Goal: Task Accomplishment & Management: Manage account settings

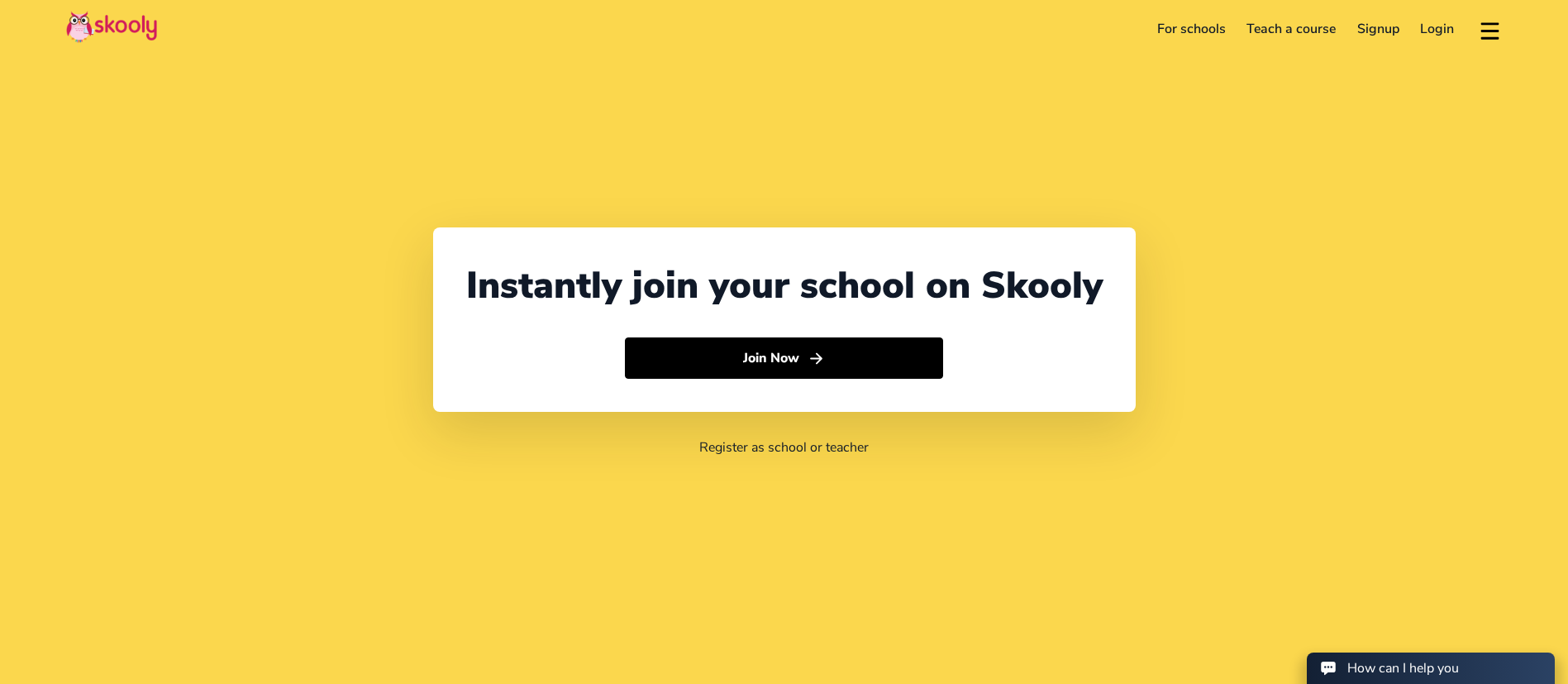
select select "971"
select select "[GEOGRAPHIC_DATA]"
select select "[GEOGRAPHIC_DATA]/[GEOGRAPHIC_DATA]"
click at [1428, 25] on link "Login" at bounding box center [1437, 28] width 55 height 26
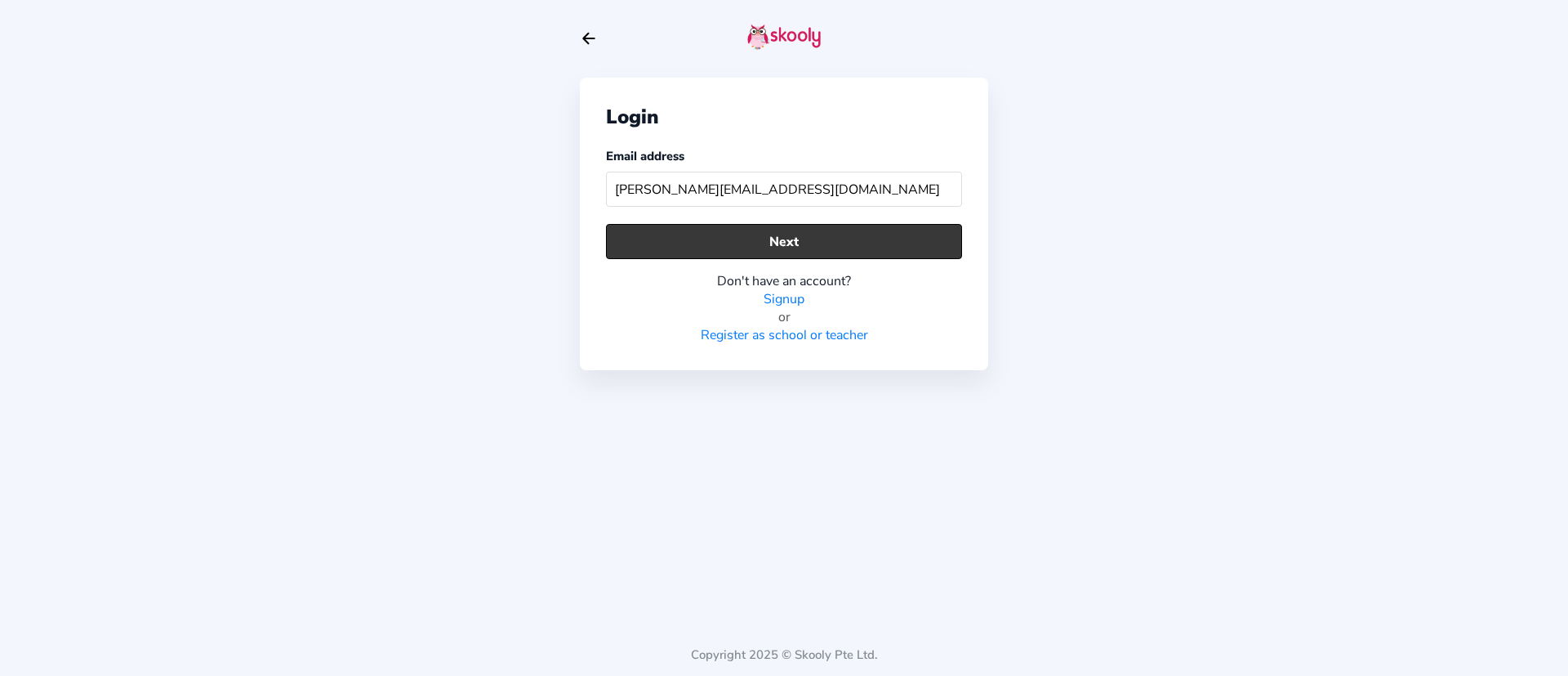
type input "[PERSON_NAME][EMAIL_ADDRESS][DOMAIN_NAME]"
click at [928, 242] on button "Next" at bounding box center [784, 241] width 356 height 35
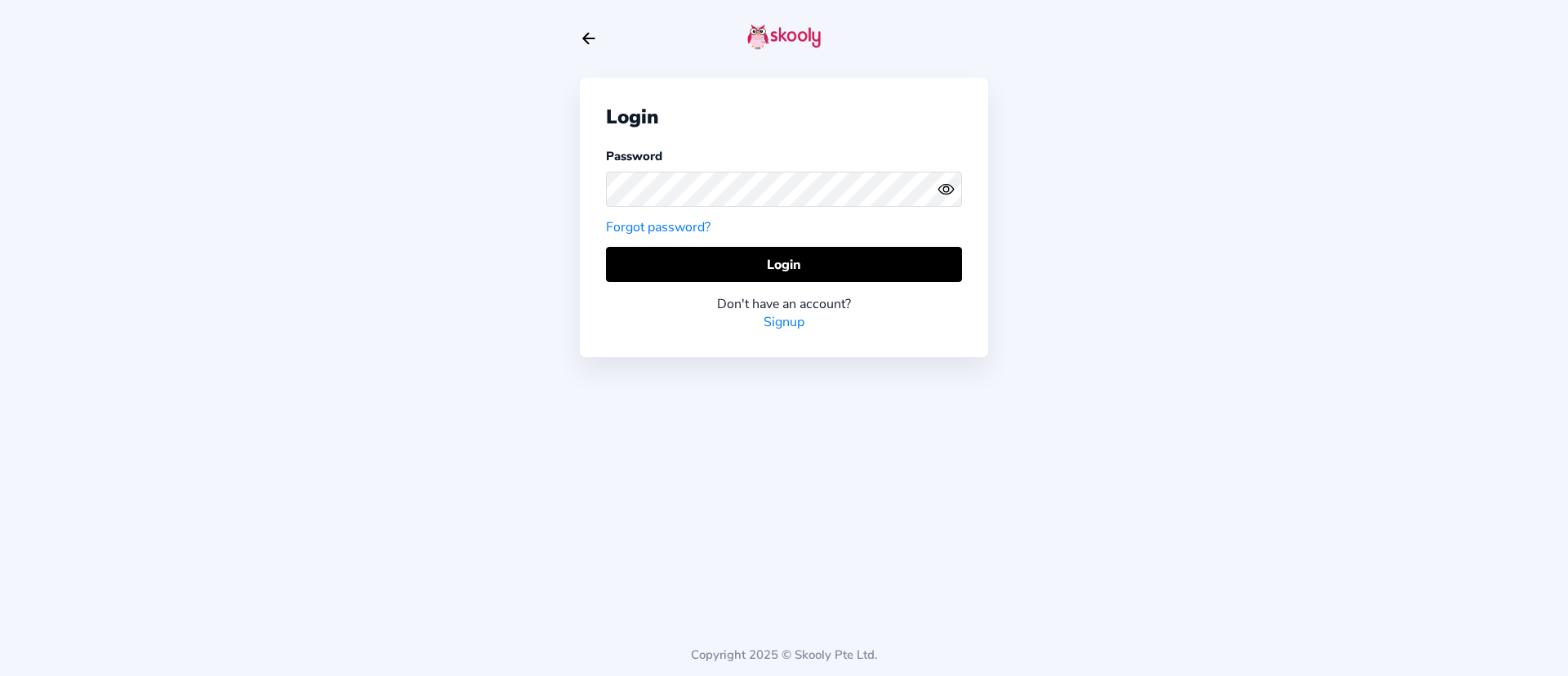
click at [732, 243] on div "Login Password Forgot password? Login Don't have an account? Signup" at bounding box center [784, 217] width 408 height 279
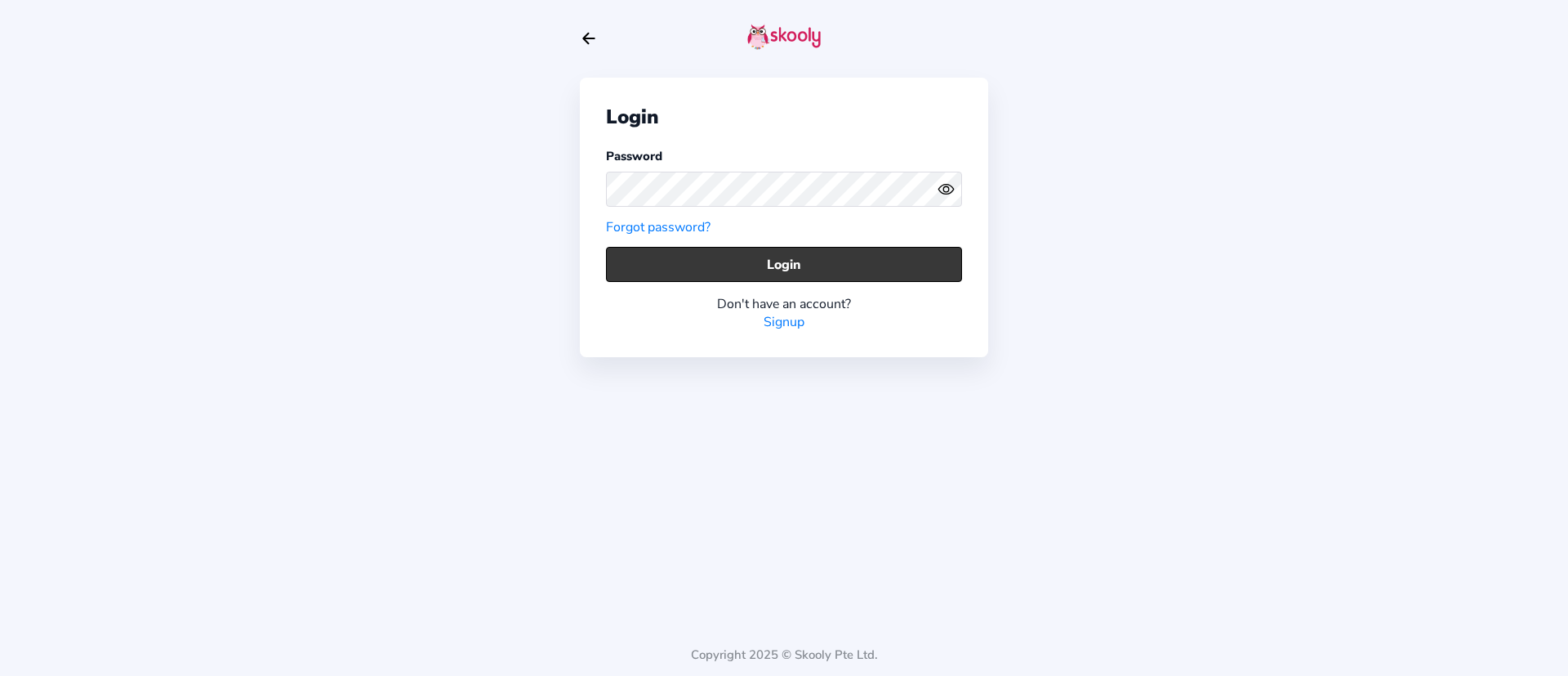
click at [728, 255] on button "Login" at bounding box center [784, 264] width 356 height 35
